Goal: Transaction & Acquisition: Purchase product/service

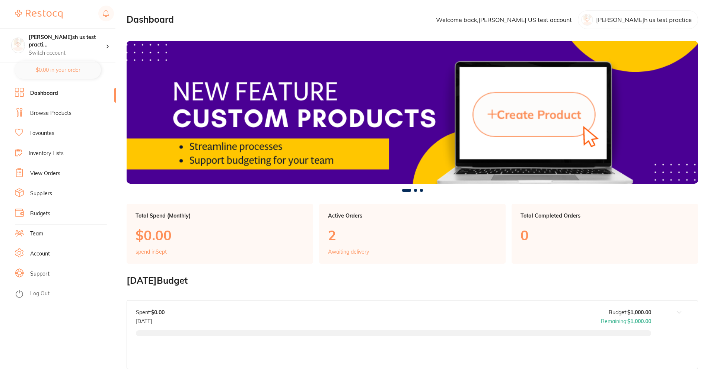
click at [45, 107] on ul "Dashboard Browse Products Favourites Inventory Lists View Orders Suppliers Budg…" at bounding box center [65, 230] width 101 height 285
click at [55, 114] on link "Browse Products" at bounding box center [50, 113] width 41 height 7
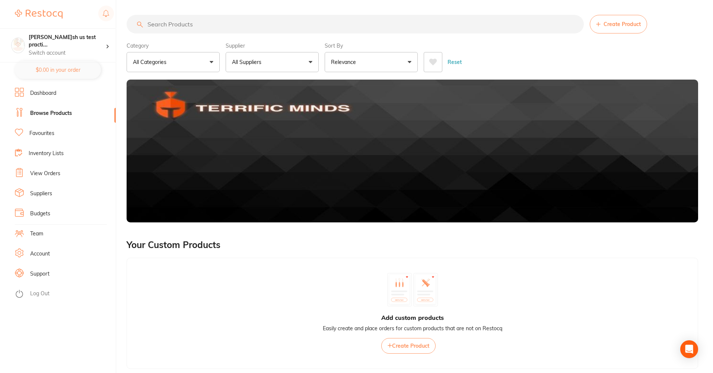
click at [300, 61] on button "All Suppliers" at bounding box center [272, 62] width 93 height 20
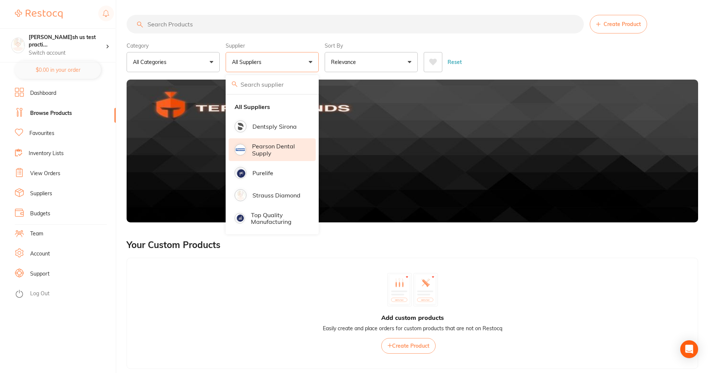
click at [284, 144] on p "Pearson Dental Supply" at bounding box center [278, 150] width 53 height 14
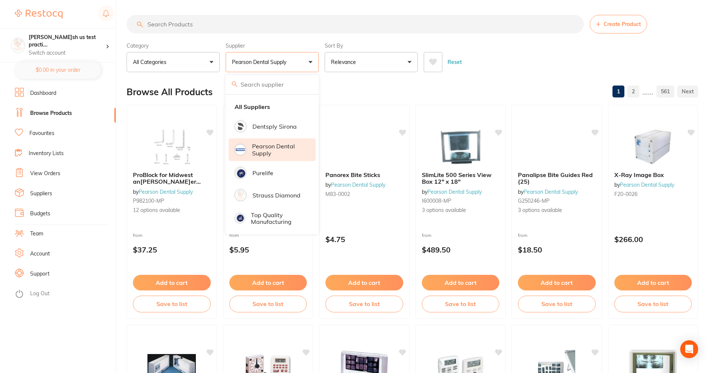
click at [344, 66] on p "Relevance" at bounding box center [345, 61] width 28 height 7
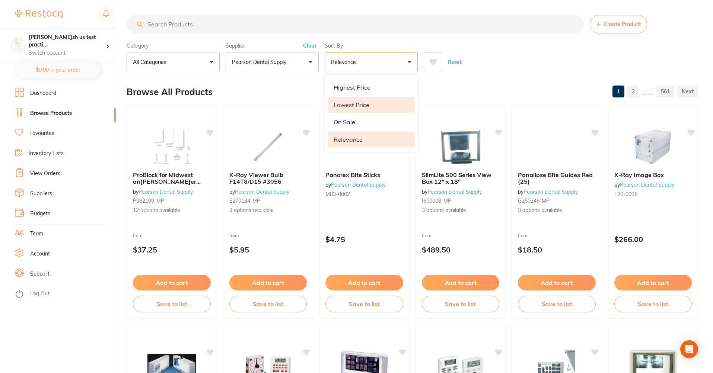
click at [346, 110] on li "Lowest Price" at bounding box center [371, 105] width 87 height 16
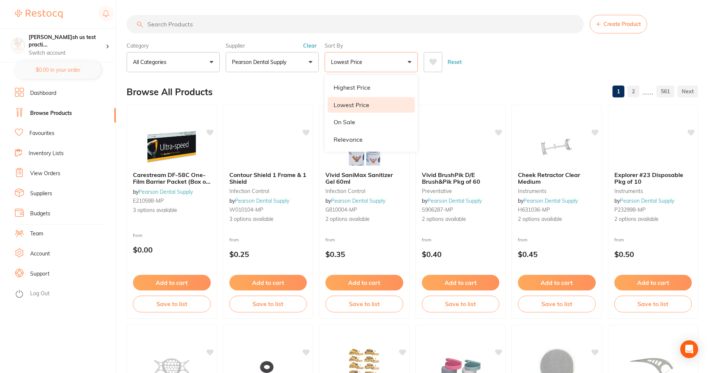
click at [498, 55] on div "Reset" at bounding box center [558, 59] width 268 height 26
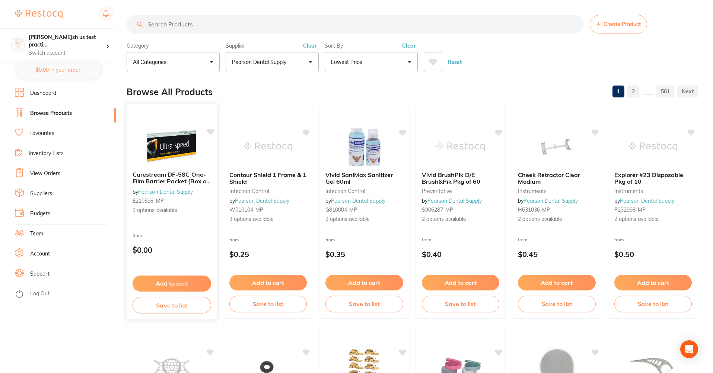
click at [177, 221] on div "Carestream DF-58C One-Film Barrier Packet (Box of 100) by [PERSON_NAME] Dental …" at bounding box center [171, 212] width 91 height 216
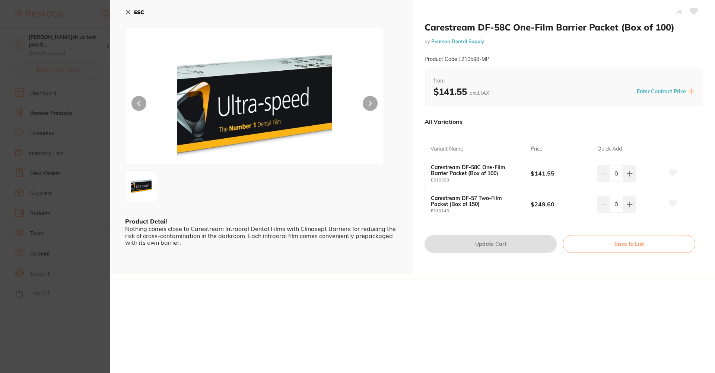
click at [127, 13] on icon at bounding box center [128, 12] width 4 height 4
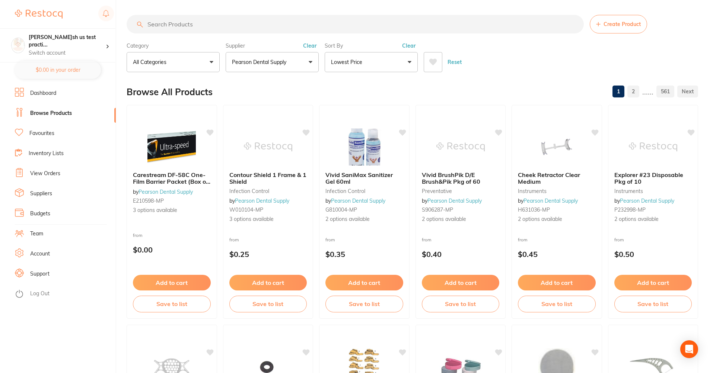
click at [375, 63] on button "Lowest Price" at bounding box center [371, 62] width 93 height 20
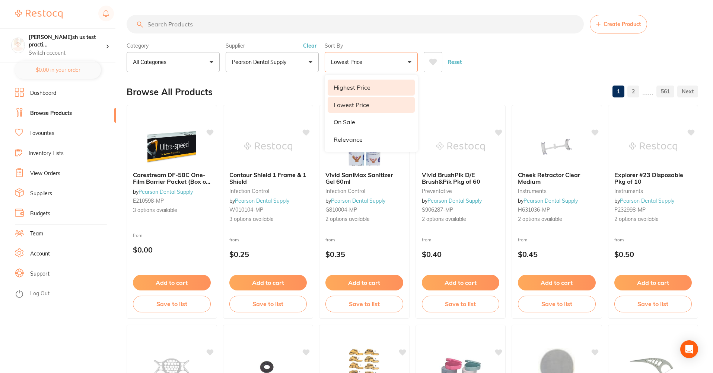
click at [389, 82] on li "Highest Price" at bounding box center [371, 88] width 87 height 16
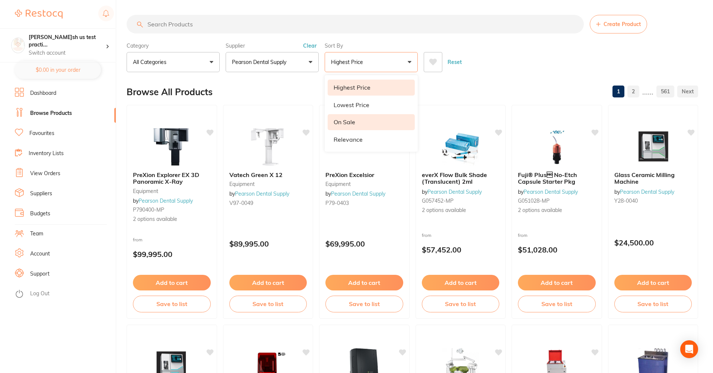
click at [373, 124] on li "On Sale" at bounding box center [371, 122] width 87 height 16
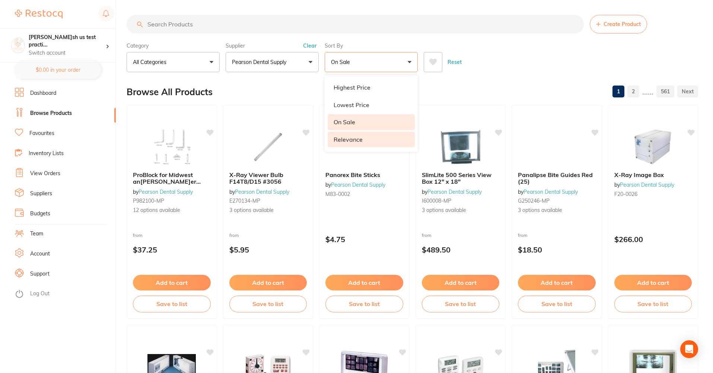
click at [372, 133] on li "Relevance" at bounding box center [371, 140] width 87 height 16
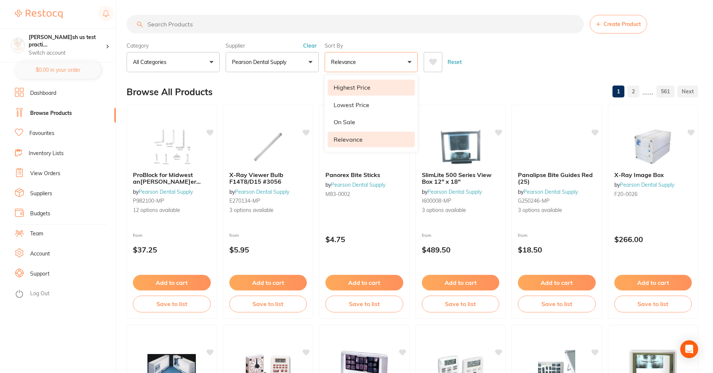
click at [384, 85] on li "Highest Price" at bounding box center [371, 88] width 87 height 16
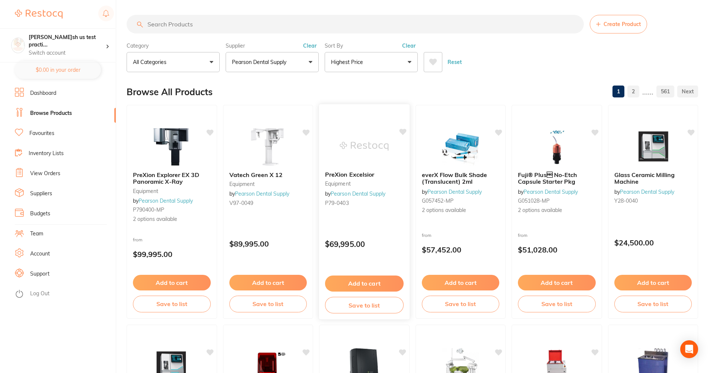
click at [376, 213] on div "PreXion Excelsior equipment by [PERSON_NAME] Dental Supply P79-0403" at bounding box center [364, 190] width 90 height 50
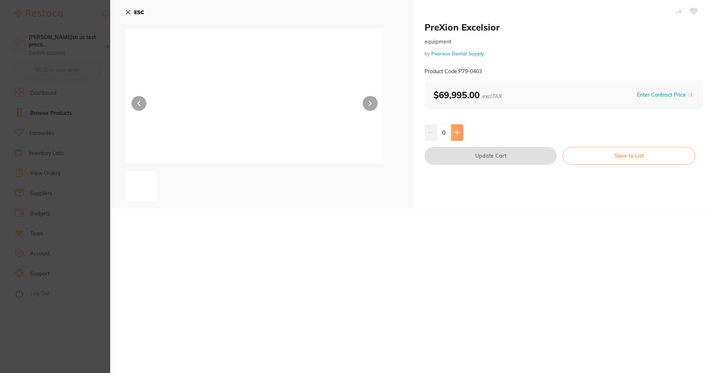
click at [459, 132] on icon at bounding box center [457, 133] width 6 height 6
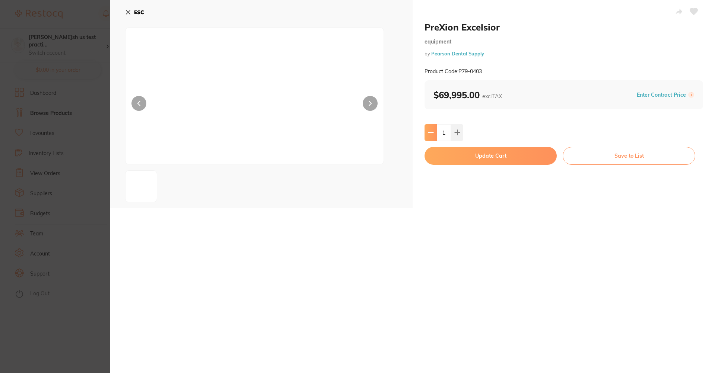
click at [430, 131] on icon at bounding box center [431, 133] width 6 height 6
type input "0"
drag, startPoint x: 522, startPoint y: 70, endPoint x: 458, endPoint y: 71, distance: 64.0
click at [458, 71] on div "Product Code: P79-0403" at bounding box center [563, 72] width 278 height 18
copy small "P79-0403"
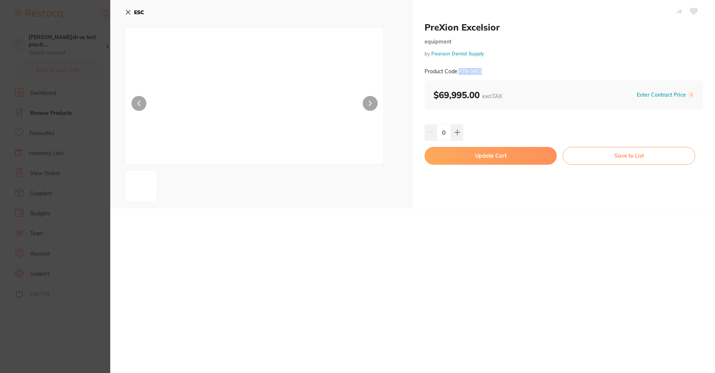
click at [235, 107] on img at bounding box center [254, 106] width 155 height 118
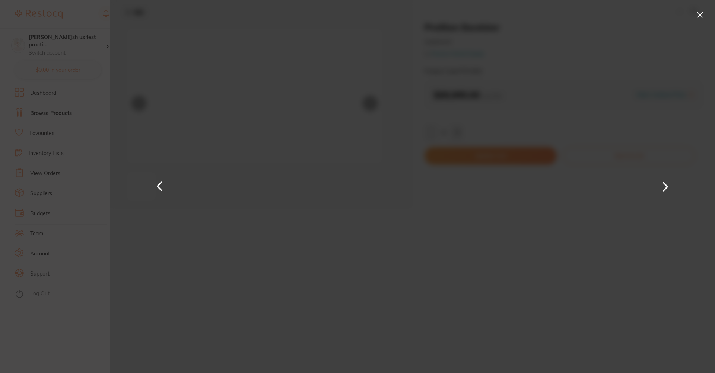
click at [691, 16] on div at bounding box center [412, 186] width 604 height 373
click at [705, 16] on button at bounding box center [700, 15] width 12 height 12
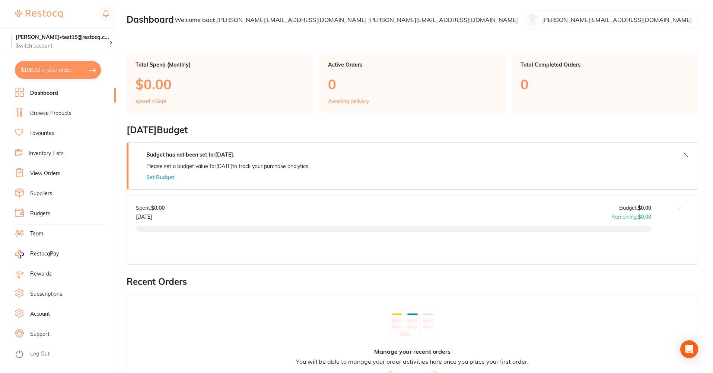
click at [63, 64] on button "$108.33 in your order" at bounding box center [58, 70] width 86 height 18
checkbox input "true"
